Goal: Task Accomplishment & Management: Use online tool/utility

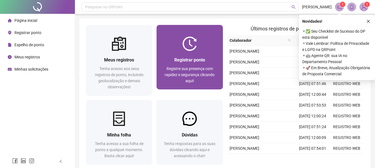
click at [199, 45] on div at bounding box center [190, 44] width 66 height 14
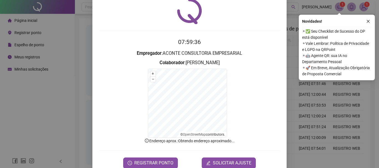
scroll to position [34, 0]
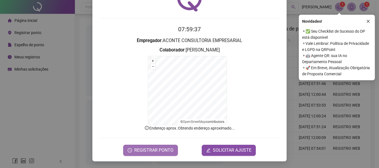
click at [155, 150] on span "REGISTRAR PONTO" at bounding box center [153, 150] width 39 height 7
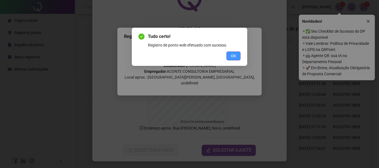
click at [230, 57] on button "OK" at bounding box center [233, 56] width 14 height 9
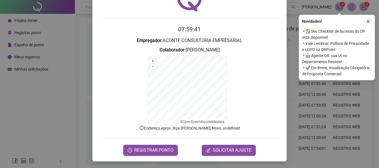
click at [369, 21] on icon "close" at bounding box center [368, 21] width 4 height 4
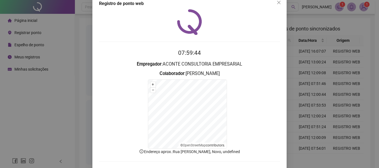
scroll to position [0, 0]
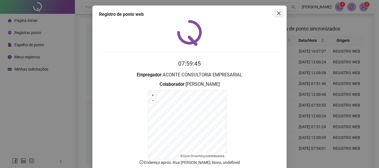
click at [277, 14] on icon "close" at bounding box center [278, 13] width 3 height 3
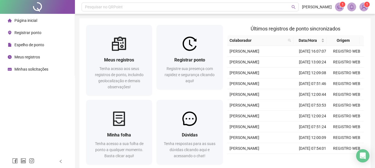
click at [365, 8] on img at bounding box center [364, 7] width 8 height 8
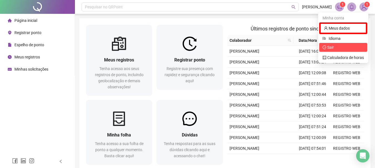
click at [344, 51] on li "Sair" at bounding box center [343, 47] width 48 height 9
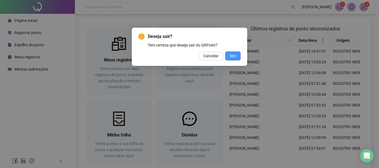
click at [238, 56] on button "Sim" at bounding box center [232, 56] width 15 height 9
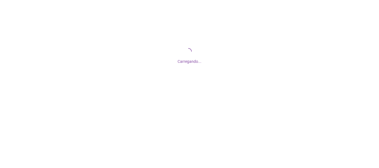
click at [193, 52] on div "Carregando..." at bounding box center [189, 55] width 379 height 111
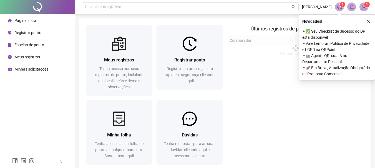
click at [193, 52] on div "Registrar ponto Registre sua presença com rapidez e segurança clicando aqui!" at bounding box center [190, 70] width 66 height 39
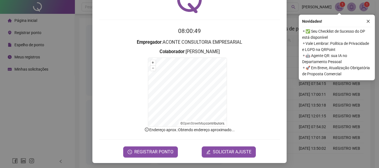
scroll to position [34, 0]
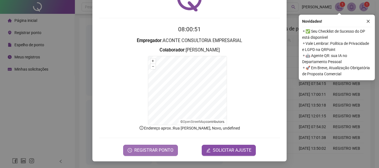
click at [137, 147] on button "REGISTRAR PONTO" at bounding box center [150, 150] width 55 height 11
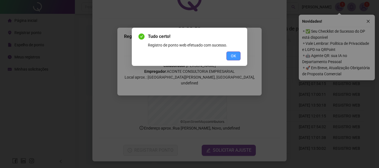
click at [235, 53] on button "OK" at bounding box center [233, 56] width 14 height 9
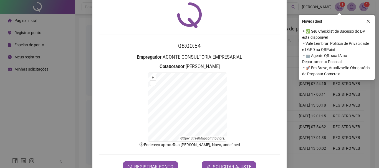
scroll to position [0, 0]
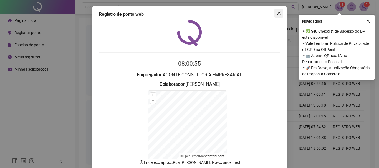
click at [277, 14] on icon "close" at bounding box center [279, 13] width 4 height 4
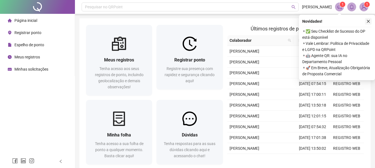
click at [369, 24] on button "button" at bounding box center [368, 21] width 7 height 7
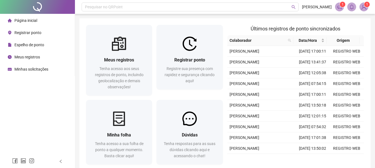
click at [361, 4] on img at bounding box center [364, 7] width 8 height 8
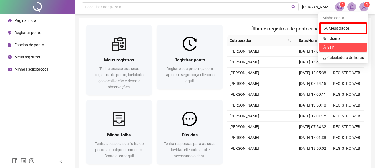
click at [356, 51] on li "Sair" at bounding box center [343, 47] width 48 height 9
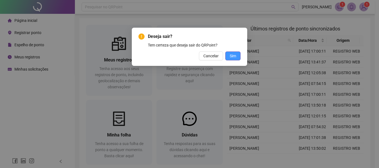
click at [230, 56] on span "Sim" at bounding box center [233, 56] width 6 height 6
